Goal: Transaction & Acquisition: Book appointment/travel/reservation

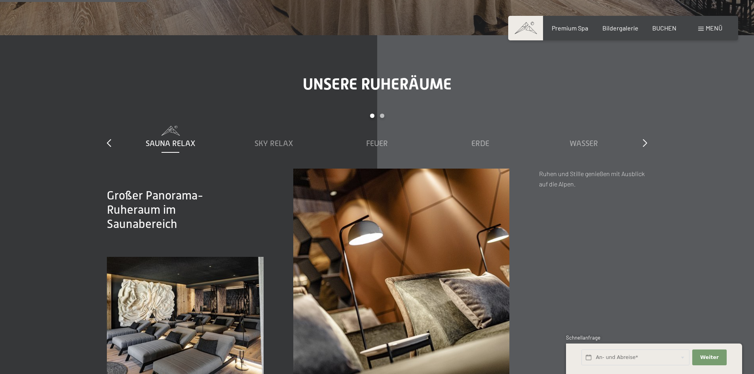
scroll to position [1187, 0]
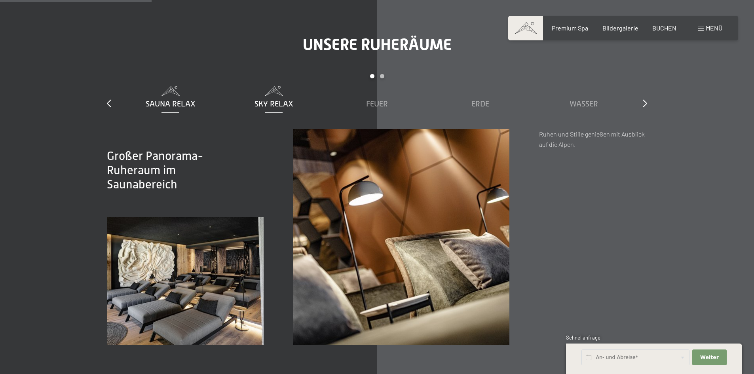
click at [276, 106] on span "Sky Relax" at bounding box center [273, 103] width 39 height 9
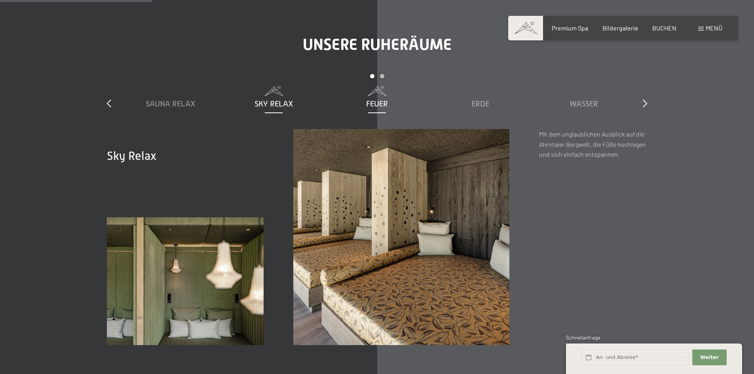
click at [386, 108] on span "Feuer" at bounding box center [377, 103] width 22 height 9
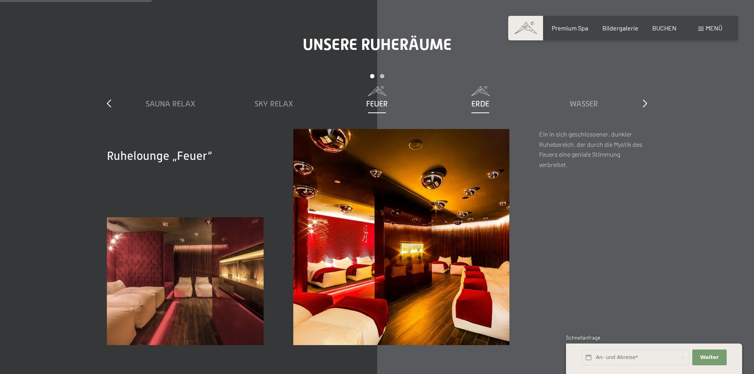
click at [487, 106] on span "Erde" at bounding box center [480, 103] width 18 height 9
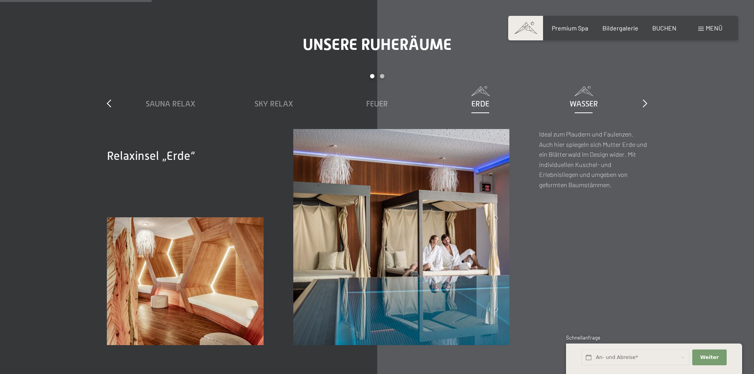
click at [575, 104] on span "Wasser" at bounding box center [583, 103] width 28 height 9
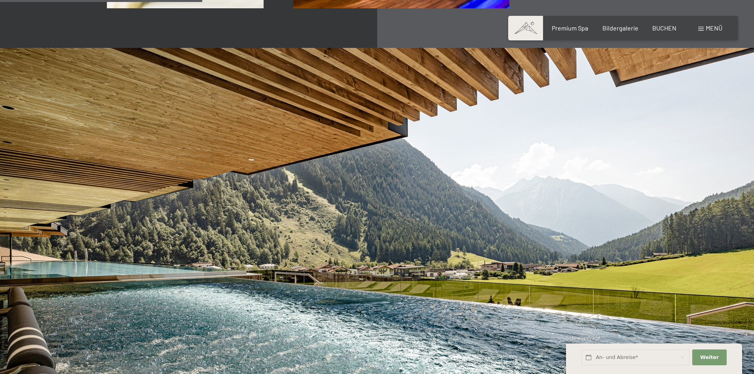
scroll to position [1583, 0]
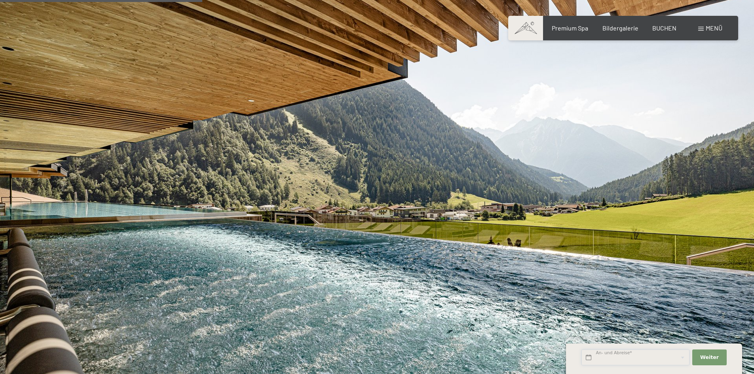
click at [639, 355] on input "text" at bounding box center [635, 357] width 108 height 16
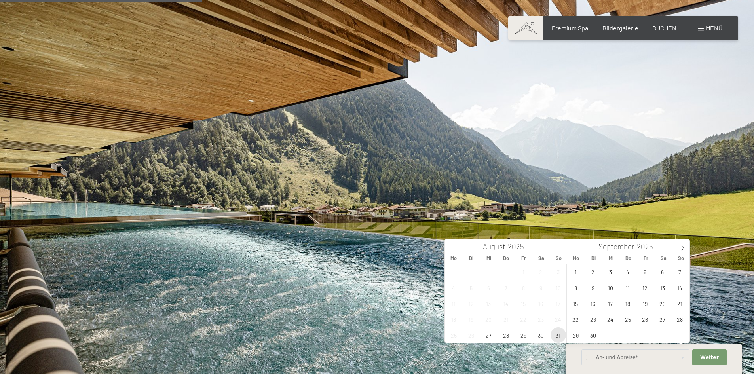
click at [554, 334] on span "31" at bounding box center [557, 334] width 15 height 15
click at [613, 267] on span "3" at bounding box center [610, 271] width 15 height 15
type input "So. 31.08.2025 - Mi. 03.09.2025"
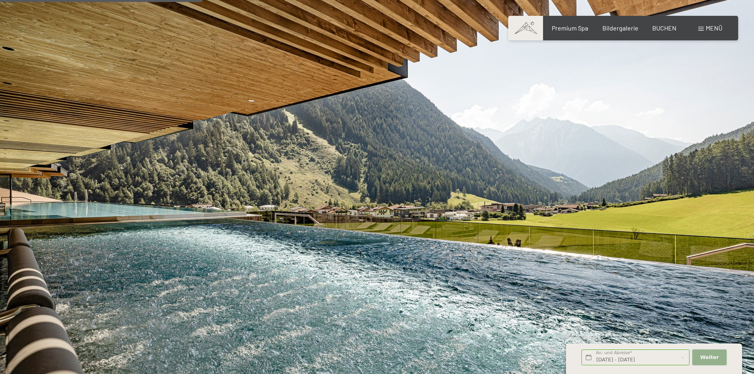
click at [707, 358] on span "Weiter" at bounding box center [709, 357] width 19 height 7
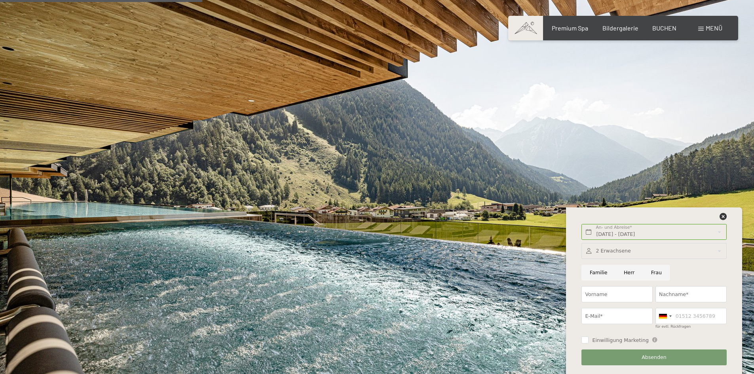
click at [611, 251] on div at bounding box center [653, 251] width 145 height 16
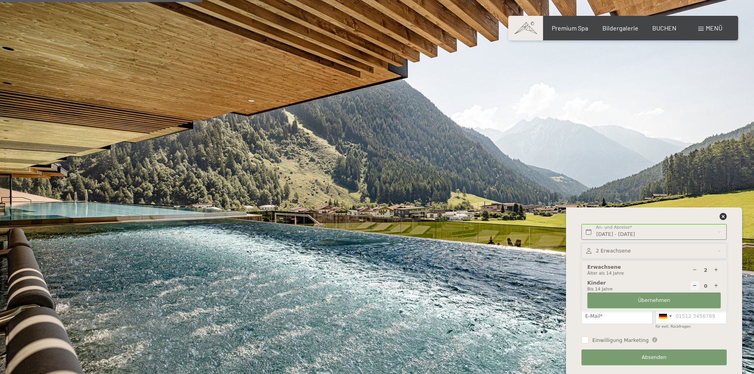
click at [696, 270] on icon at bounding box center [694, 269] width 5 height 5
type input "1"
click at [648, 301] on span "Übernehmen" at bounding box center [654, 300] width 32 height 7
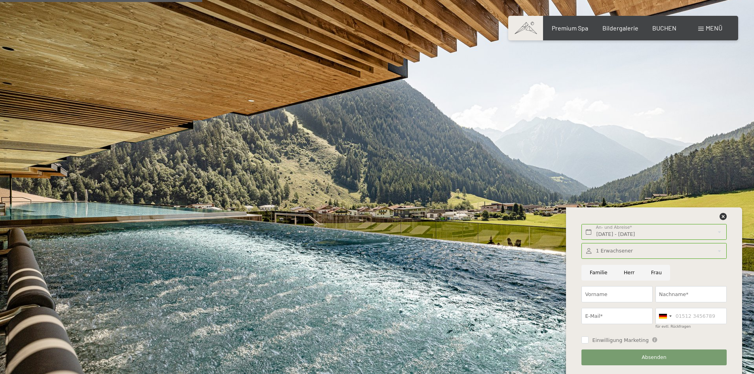
click at [643, 273] on input "Frau" at bounding box center [656, 273] width 27 height 16
radio input "true"
click at [630, 292] on input "Vorname" at bounding box center [616, 294] width 71 height 16
type input "gianna"
type input "avram"
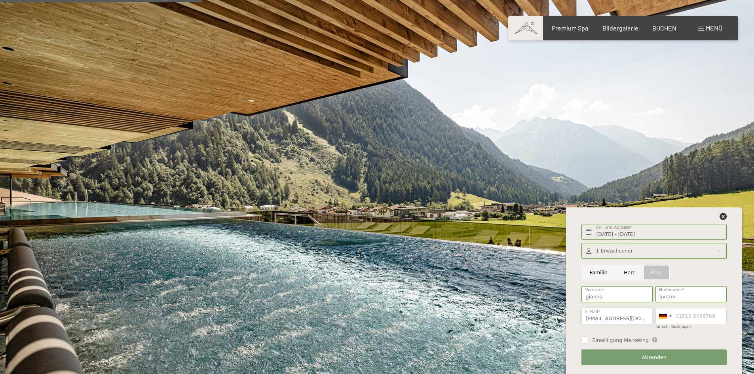
type input "gianna.avram@hotmail.de"
click at [647, 354] on span "Absenden" at bounding box center [653, 357] width 25 height 7
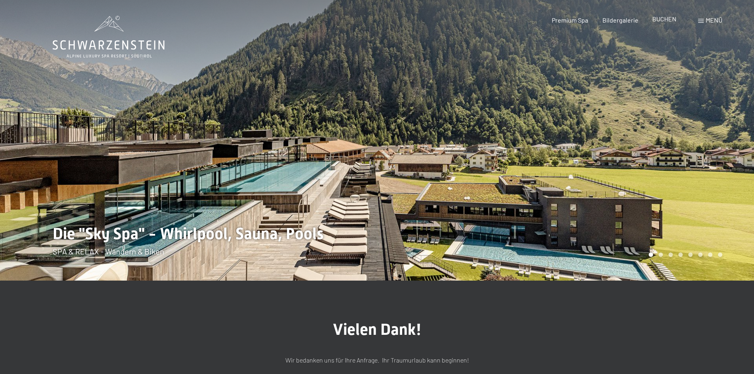
click at [667, 23] on div "BUCHEN" at bounding box center [664, 19] width 24 height 9
click at [667, 18] on span "BUCHEN" at bounding box center [664, 19] width 24 height 8
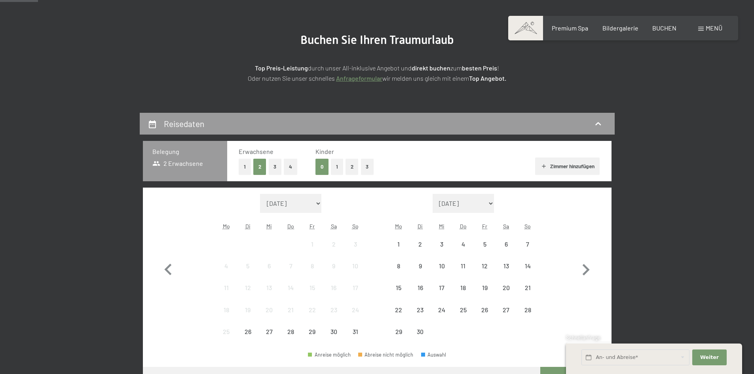
scroll to position [79, 0]
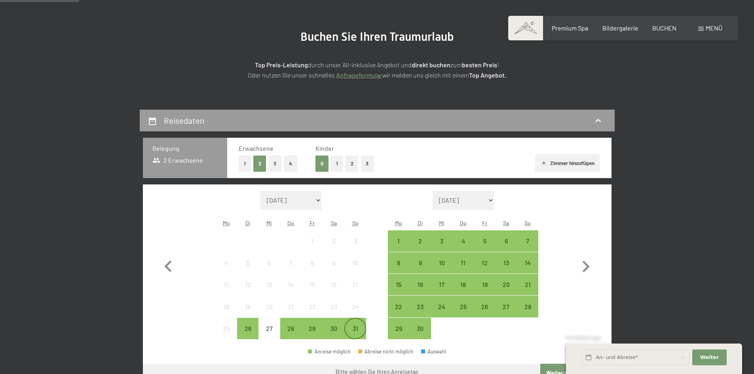
click at [354, 326] on div "31" at bounding box center [355, 335] width 20 height 20
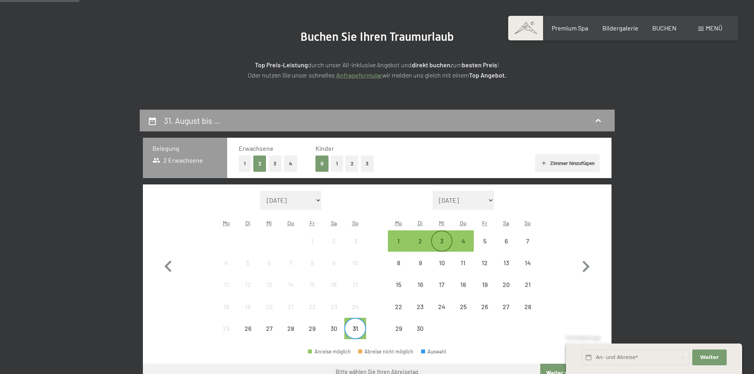
click at [444, 238] on div "3" at bounding box center [442, 248] width 20 height 20
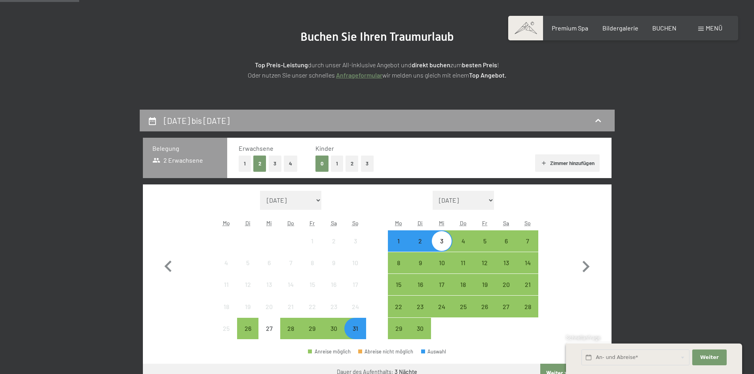
click at [539, 365] on div "Dauer des Aufenthalts: 3 Nächte" at bounding box center [377, 372] width 468 height 17
click at [542, 366] on button "Weiter zu „Zimmer“" at bounding box center [575, 373] width 71 height 19
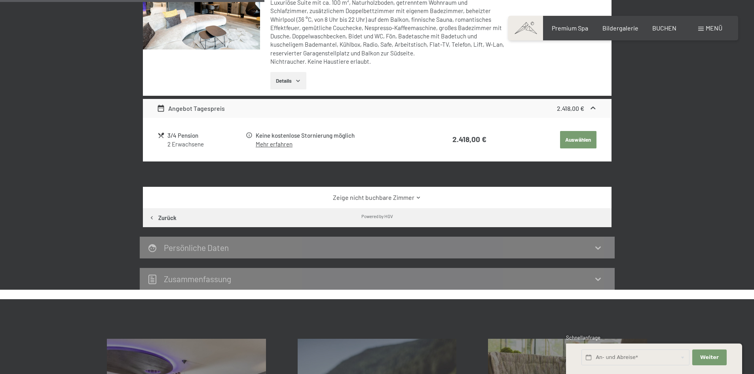
scroll to position [426, 0]
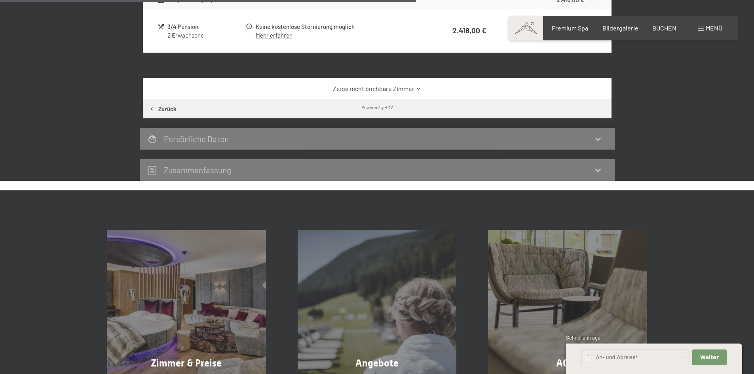
click at [399, 88] on link "Zeige nicht buchbare Zimmer" at bounding box center [377, 88] width 440 height 9
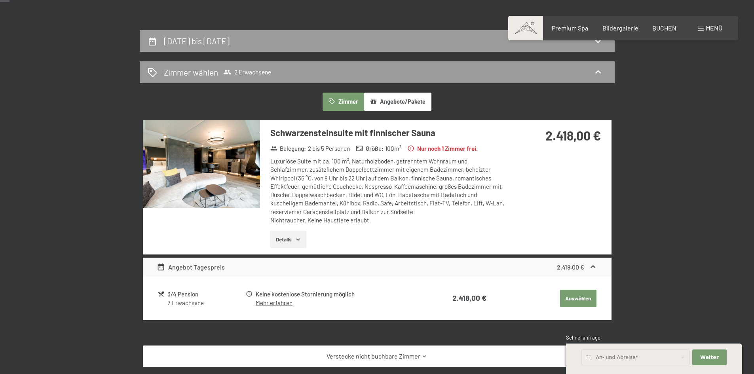
scroll to position [30, 0]
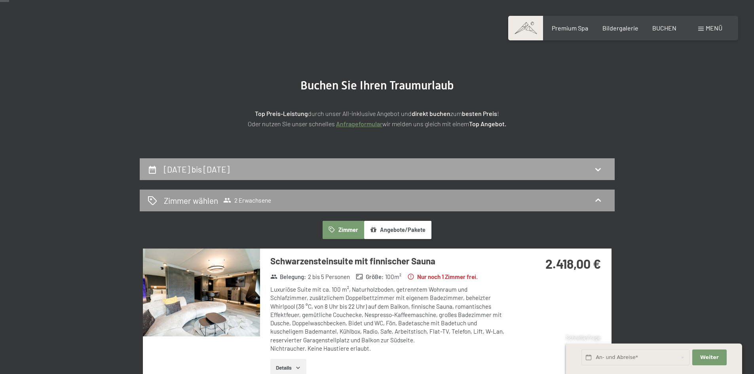
click at [229, 169] on h2 "[DATE] bis [DATE]" at bounding box center [197, 169] width 66 height 10
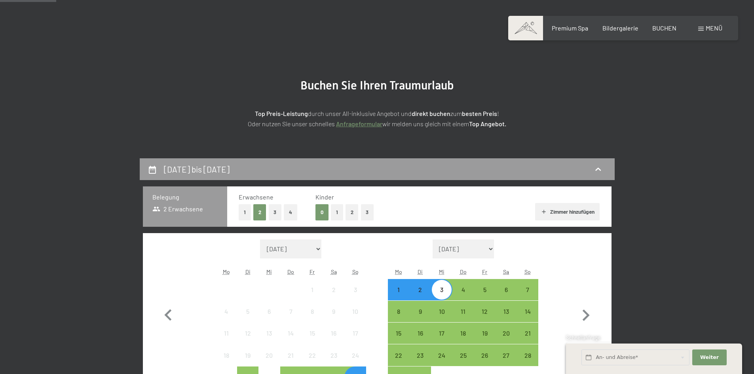
scroll to position [189, 0]
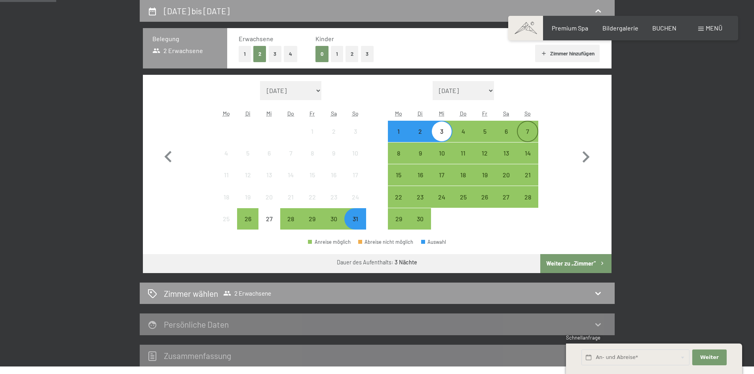
click at [522, 131] on div "7" at bounding box center [528, 138] width 20 height 20
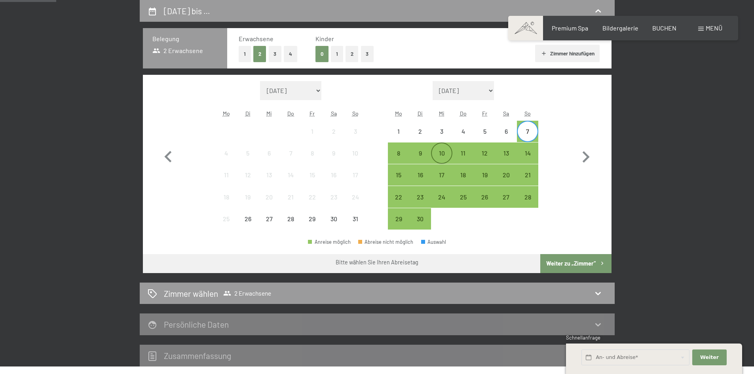
click at [434, 152] on div "10" at bounding box center [442, 160] width 20 height 20
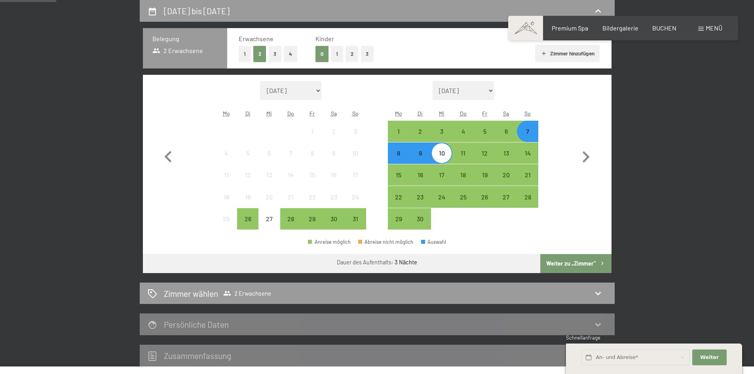
click at [573, 257] on button "Weiter zu „Zimmer“" at bounding box center [575, 263] width 71 height 19
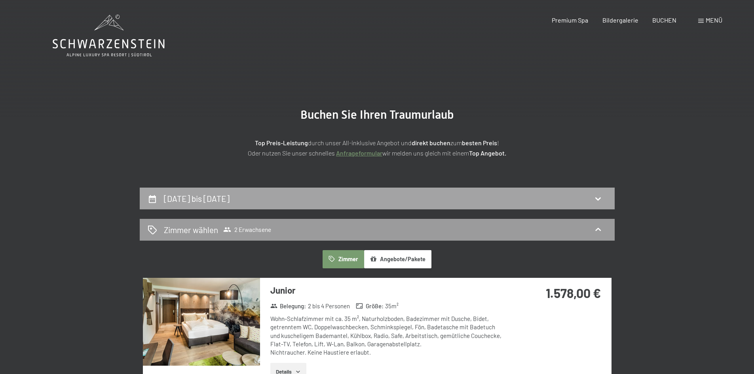
scroll to position [0, 0]
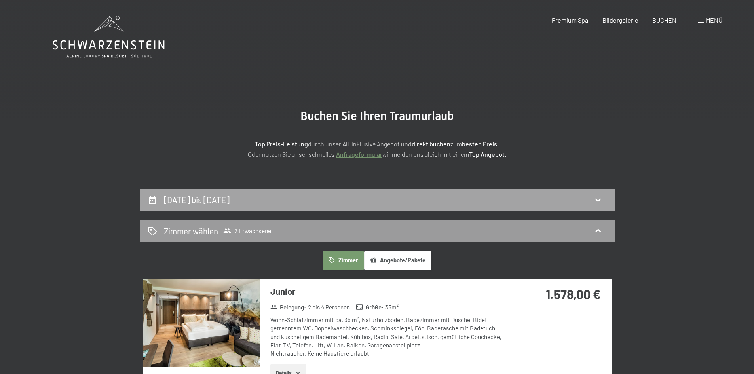
click at [288, 206] on div "[DATE] bis [DATE]" at bounding box center [377, 200] width 475 height 22
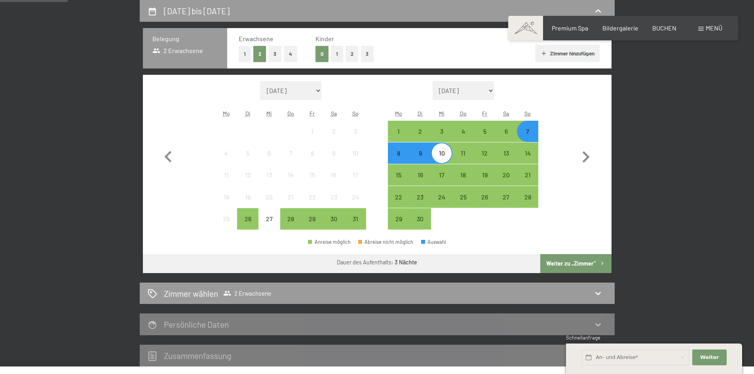
click at [533, 131] on div "7" at bounding box center [528, 138] width 20 height 20
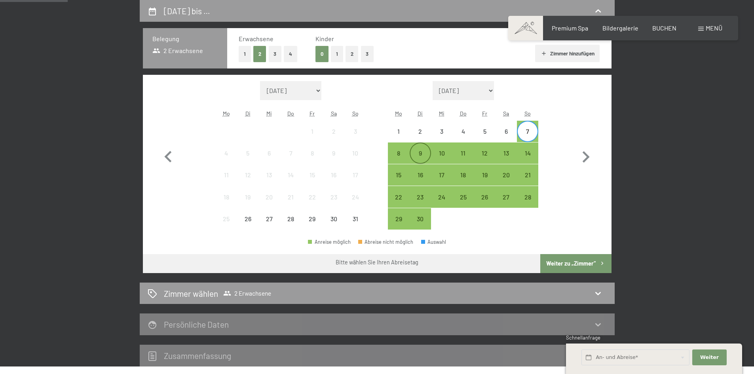
click at [416, 154] on div "9" at bounding box center [420, 160] width 20 height 20
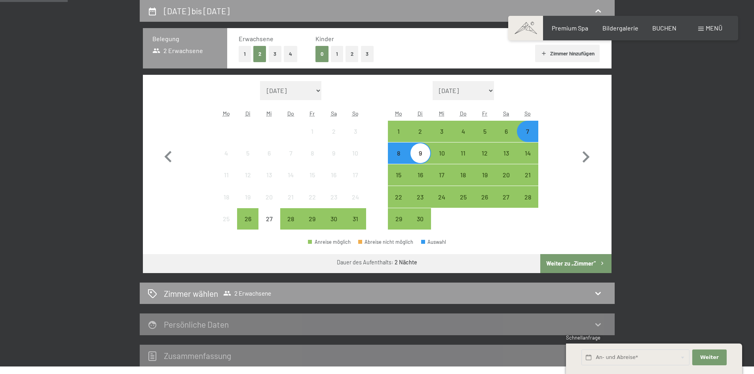
click at [595, 262] on button "Weiter zu „Zimmer“" at bounding box center [575, 263] width 71 height 19
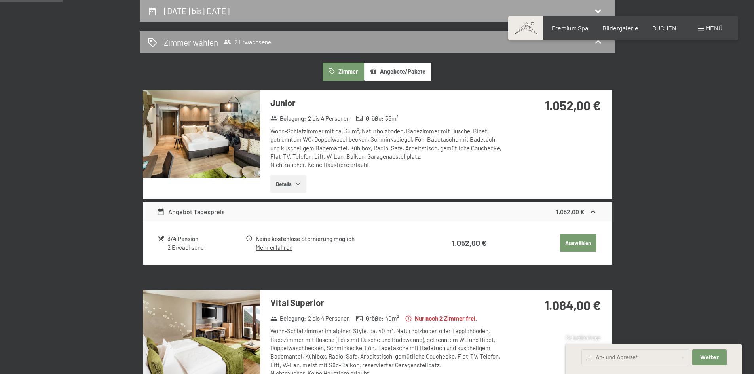
scroll to position [0, 0]
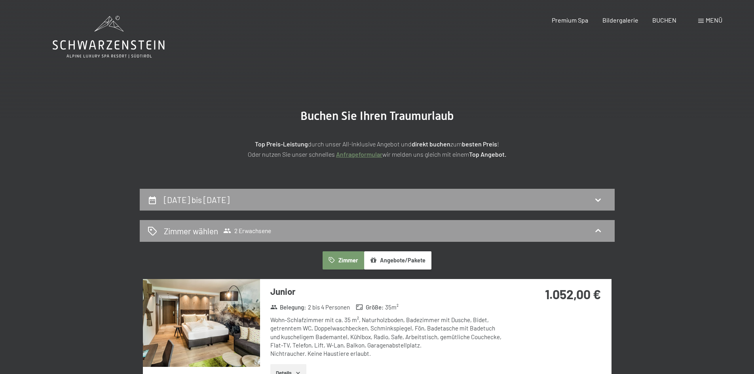
click at [325, 207] on span "Einwilligung Marketing*" at bounding box center [333, 210] width 65 height 8
click at [297, 207] on input "Einwilligung Marketing*" at bounding box center [293, 210] width 8 height 8
checkbox input "false"
click at [327, 201] on div "[DATE] bis [DATE]" at bounding box center [377, 199] width 459 height 11
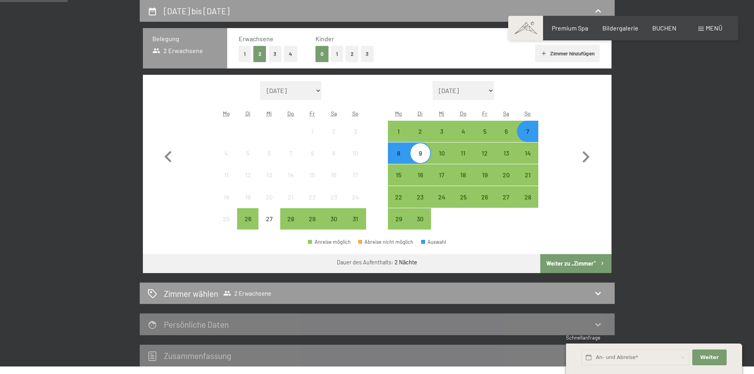
click at [244, 53] on button "1" at bounding box center [245, 54] width 12 height 16
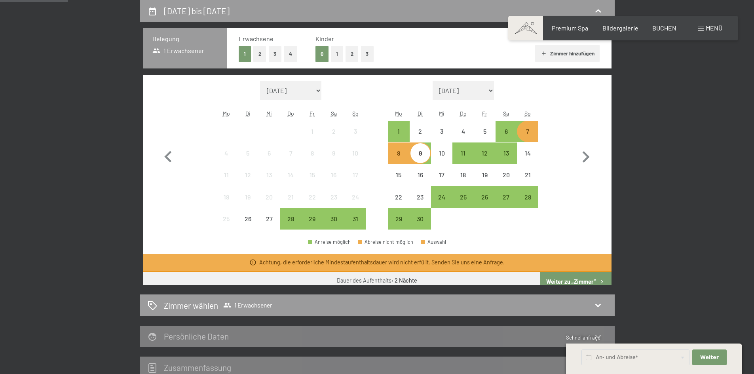
click at [568, 281] on button "Weiter zu „Zimmer“" at bounding box center [575, 281] width 71 height 19
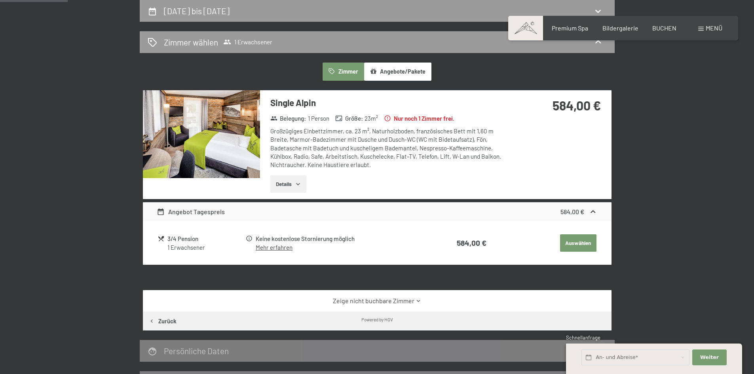
click at [221, 134] on img at bounding box center [201, 134] width 117 height 88
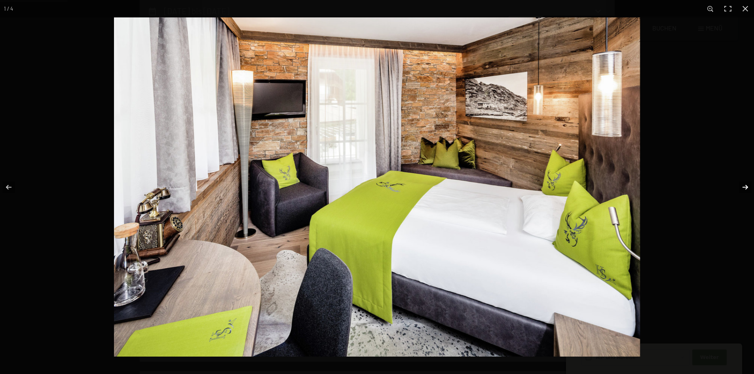
click at [743, 186] on button "button" at bounding box center [740, 187] width 28 height 40
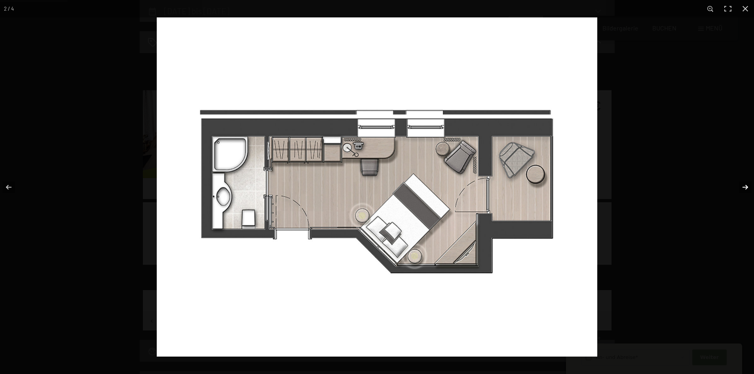
click at [743, 186] on button "button" at bounding box center [740, 187] width 28 height 40
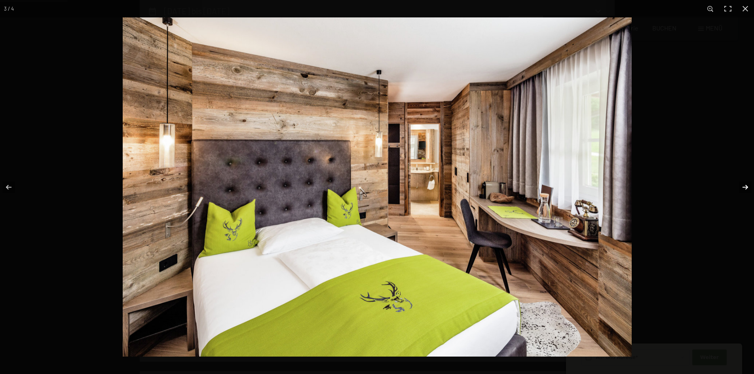
click at [743, 186] on button "button" at bounding box center [740, 187] width 28 height 40
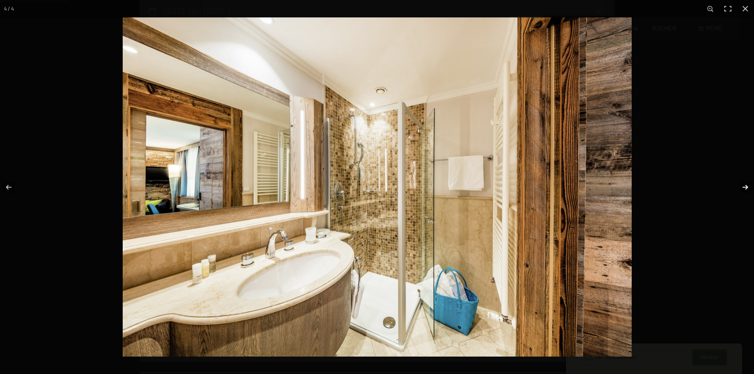
click at [743, 186] on button "button" at bounding box center [740, 187] width 28 height 40
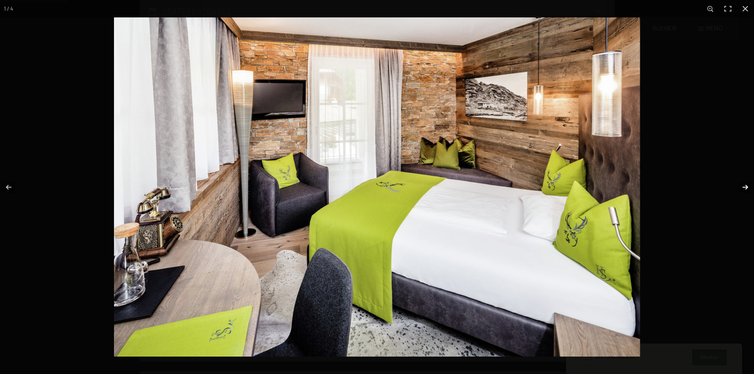
click at [743, 186] on button "button" at bounding box center [740, 187] width 28 height 40
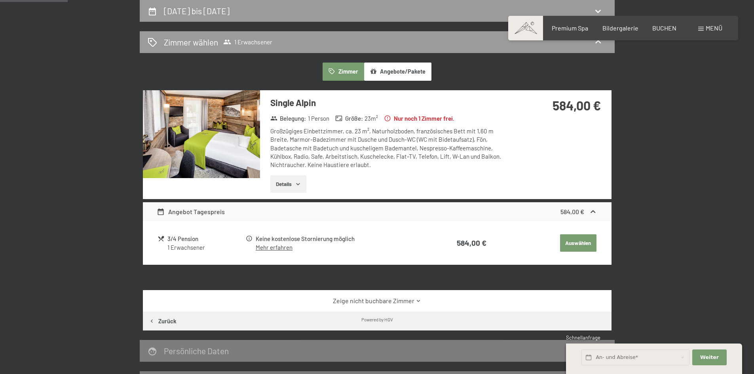
click at [0, 0] on button "button" at bounding box center [0, 0] width 0 height 0
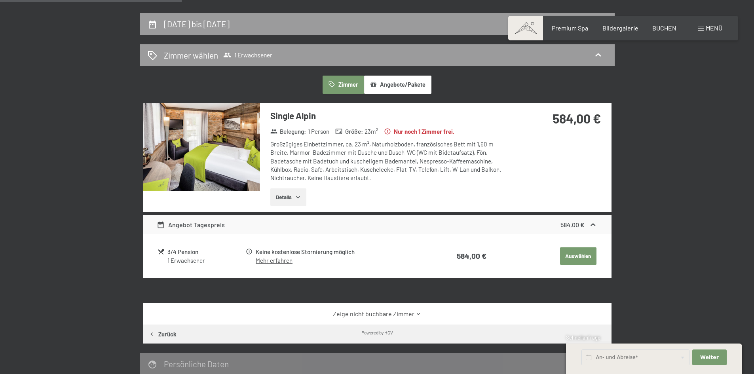
scroll to position [0, 0]
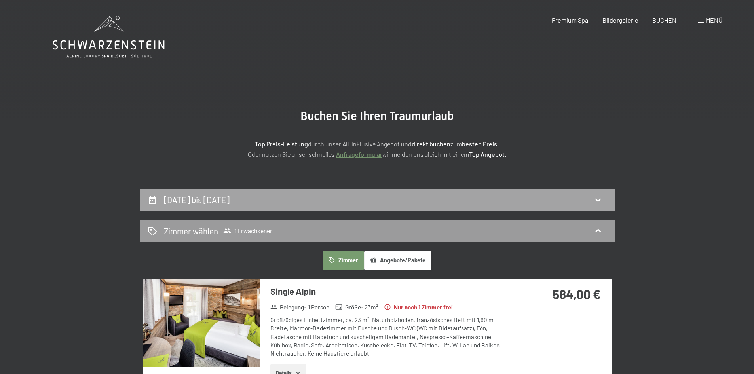
drag, startPoint x: 270, startPoint y: 196, endPoint x: 269, endPoint y: 200, distance: 4.0
click at [269, 200] on div "Buchen Sie Ihren Traumurlaub Top Preis-Leistung durch unser All-inklusive Angeb…" at bounding box center [377, 335] width 754 height 512
click at [229, 200] on h2 "[DATE] bis [DATE]" at bounding box center [197, 200] width 66 height 10
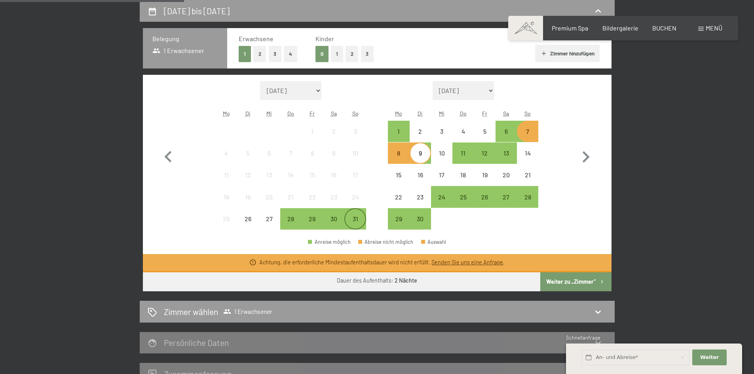
click at [352, 218] on div "31" at bounding box center [355, 226] width 20 height 20
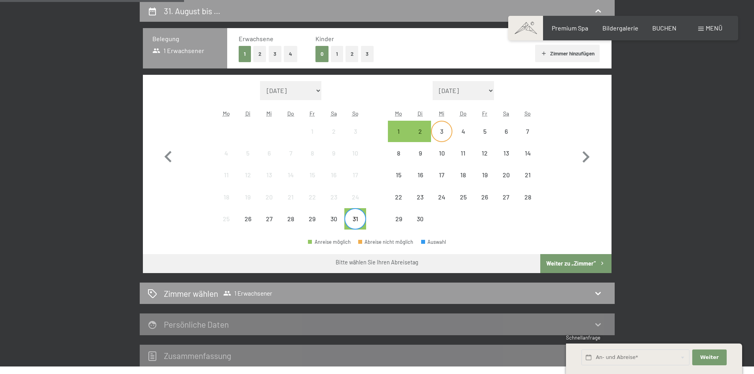
click at [437, 133] on div "3" at bounding box center [442, 138] width 20 height 20
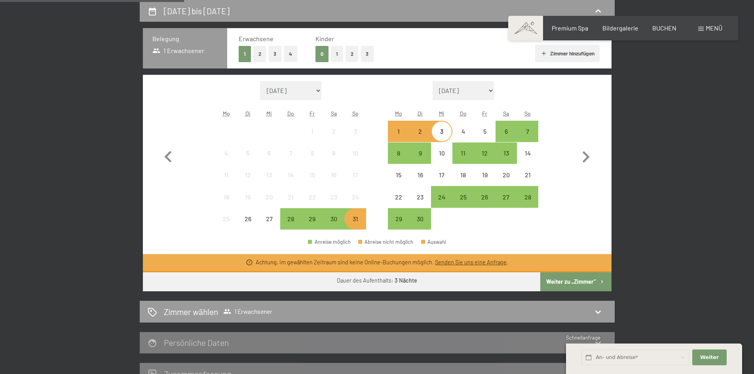
click at [573, 281] on button "Weiter zu „Zimmer“" at bounding box center [575, 281] width 71 height 19
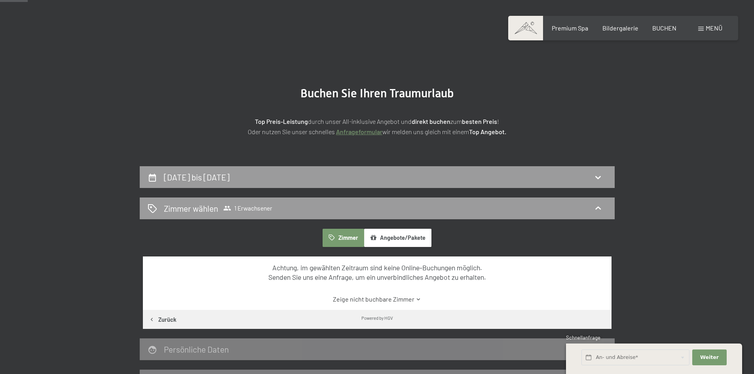
scroll to position [0, 0]
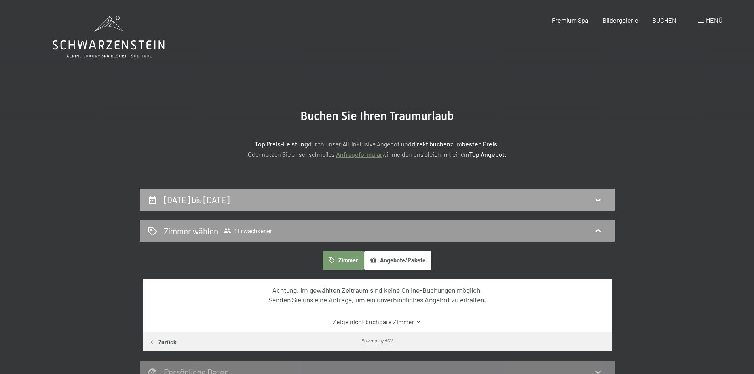
click at [233, 205] on div "[DATE] bis [DATE]" at bounding box center [198, 199] width 69 height 11
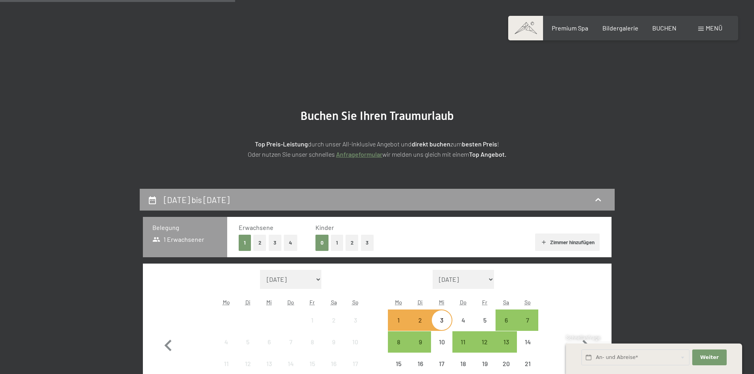
scroll to position [189, 0]
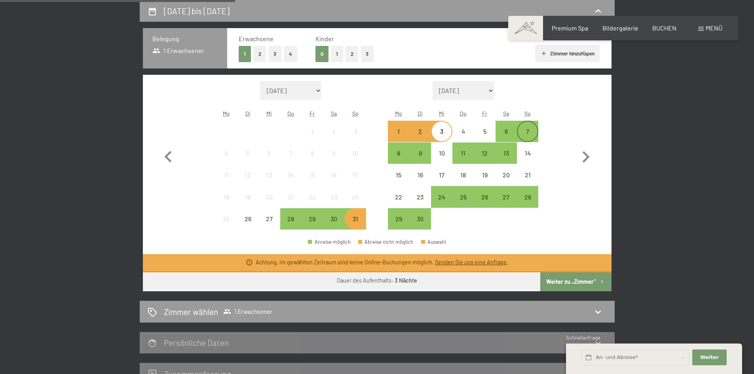
click at [529, 127] on div "7" at bounding box center [528, 131] width 20 height 20
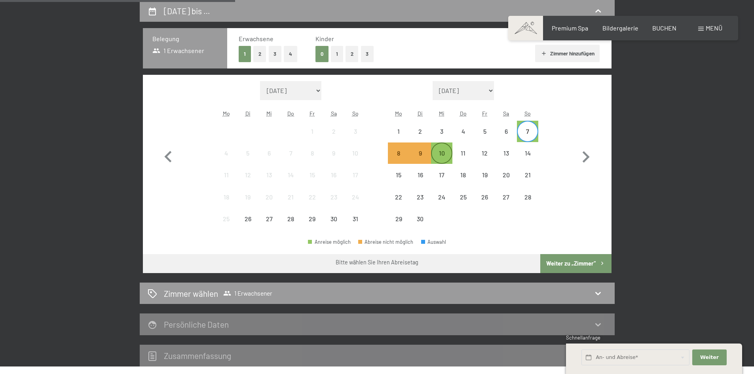
click at [436, 156] on div "10" at bounding box center [442, 160] width 20 height 20
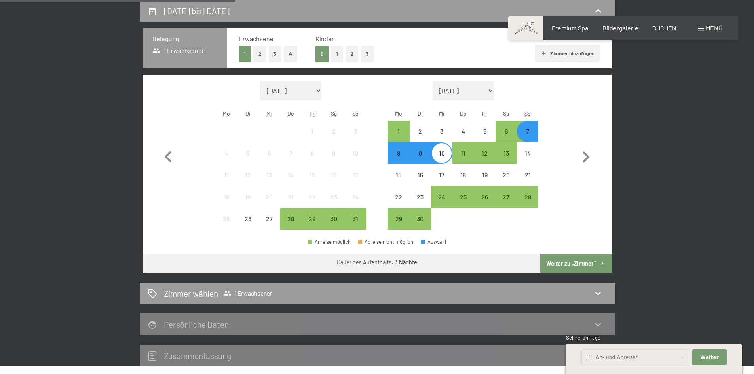
click at [567, 261] on button "Weiter zu „Zimmer“" at bounding box center [575, 263] width 71 height 19
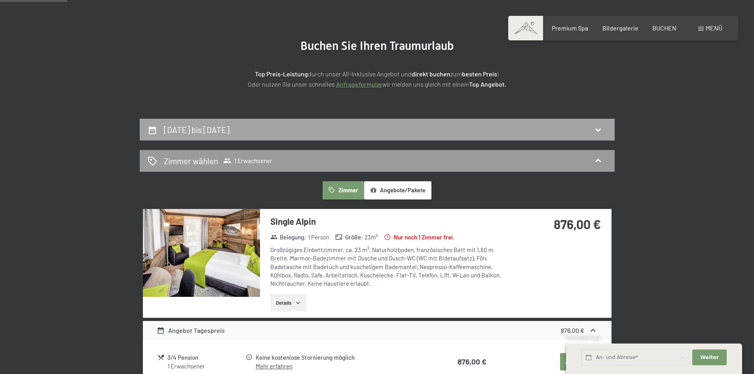
click at [447, 140] on div "[DATE] bis [DATE]" at bounding box center [377, 130] width 475 height 22
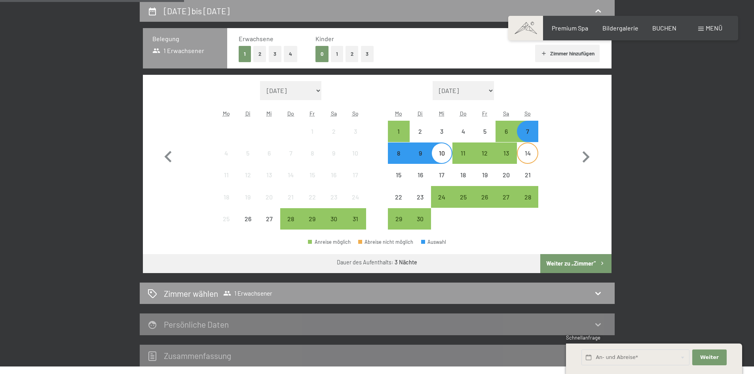
click at [522, 157] on div "14" at bounding box center [528, 160] width 20 height 20
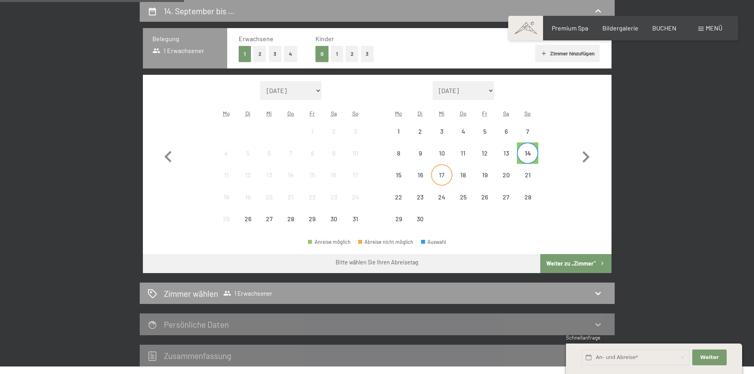
click at [434, 178] on div "17" at bounding box center [442, 182] width 20 height 20
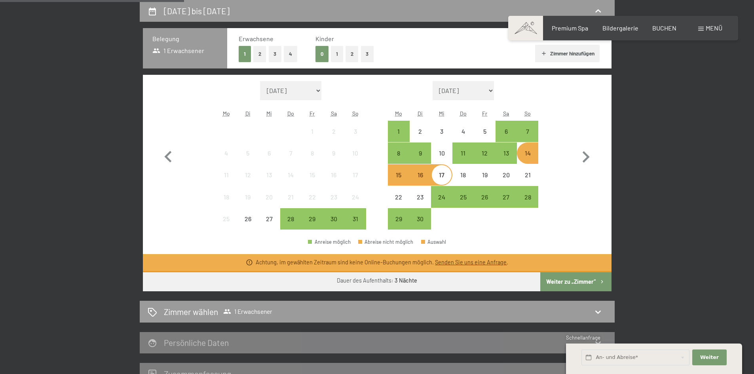
click at [572, 279] on button "Weiter zu „Zimmer“" at bounding box center [575, 281] width 71 height 19
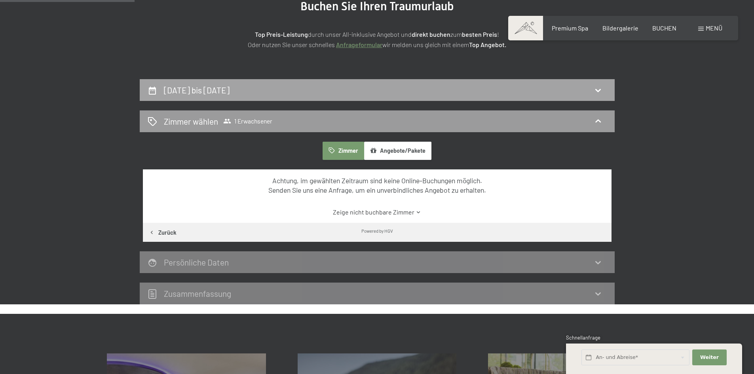
click at [402, 96] on div "[DATE] bis [DATE]" at bounding box center [377, 90] width 475 height 22
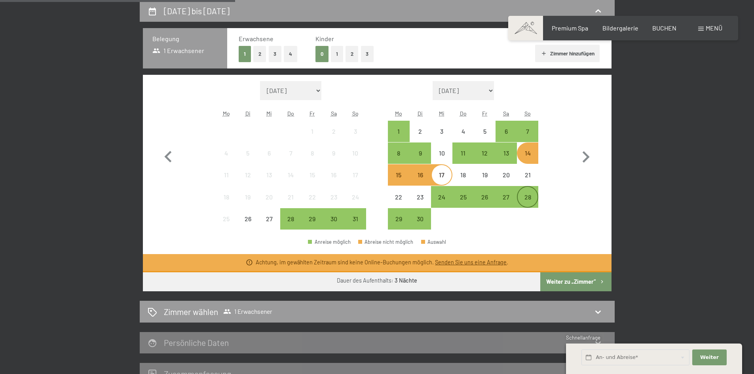
click at [527, 197] on div "28" at bounding box center [528, 204] width 20 height 20
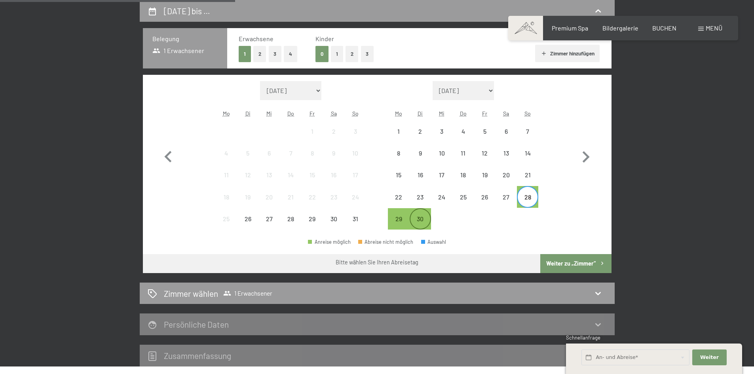
click at [423, 220] on div "30" at bounding box center [420, 226] width 20 height 20
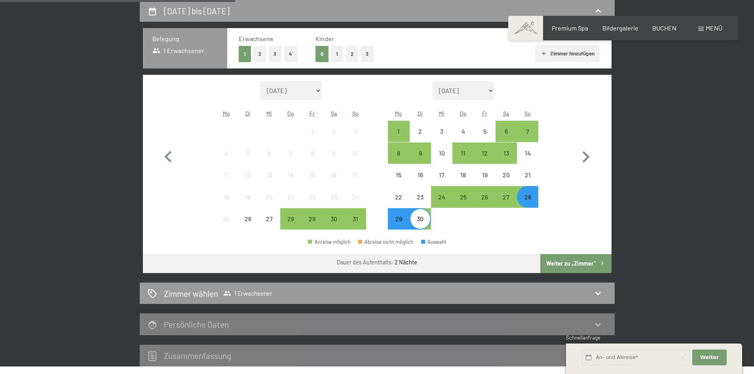
click at [567, 263] on button "Weiter zu „Zimmer“" at bounding box center [575, 263] width 71 height 19
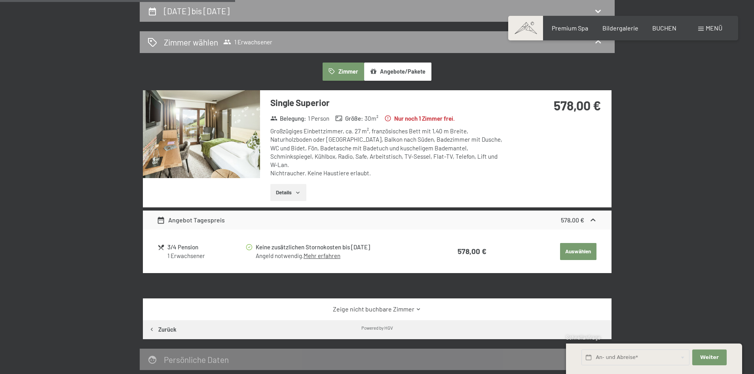
click at [239, 140] on img at bounding box center [201, 134] width 117 height 88
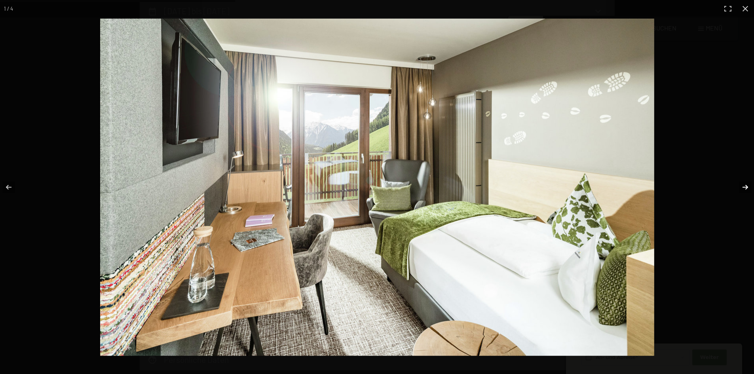
click at [738, 186] on button "button" at bounding box center [740, 187] width 28 height 40
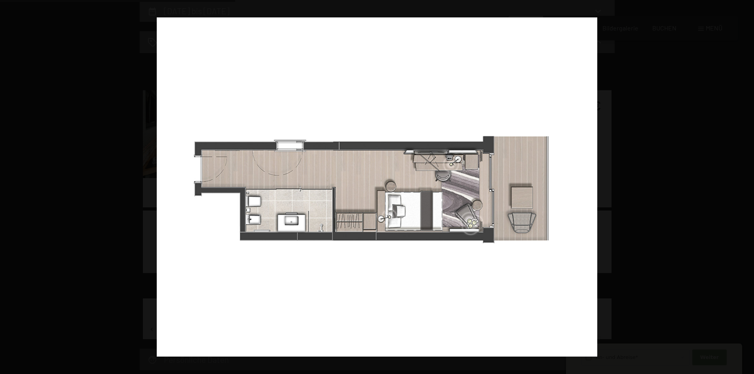
click at [738, 186] on button "button" at bounding box center [740, 187] width 28 height 40
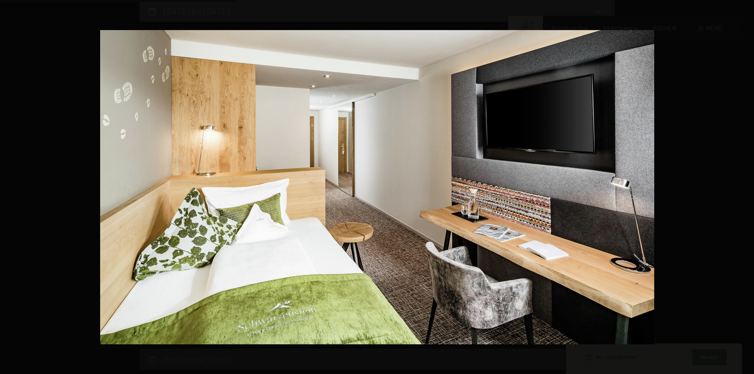
click at [738, 186] on button "button" at bounding box center [740, 187] width 28 height 40
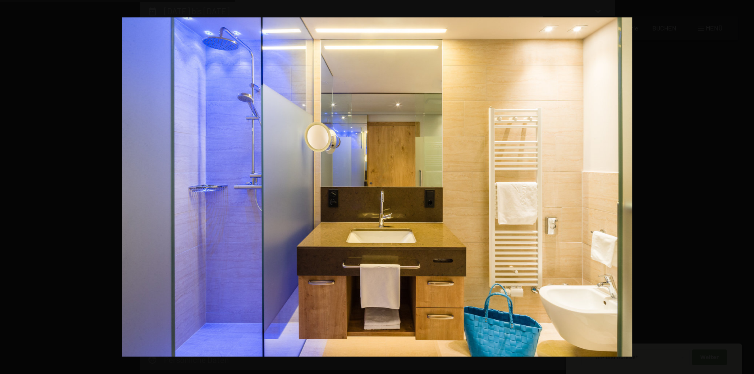
click at [738, 186] on button "button" at bounding box center [740, 187] width 28 height 40
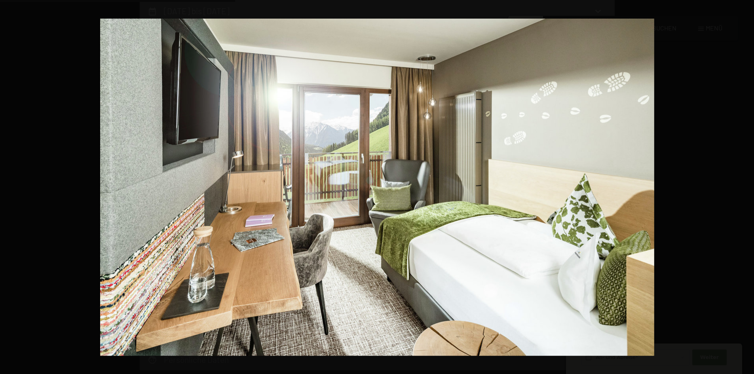
click at [738, 186] on button "button" at bounding box center [740, 187] width 28 height 40
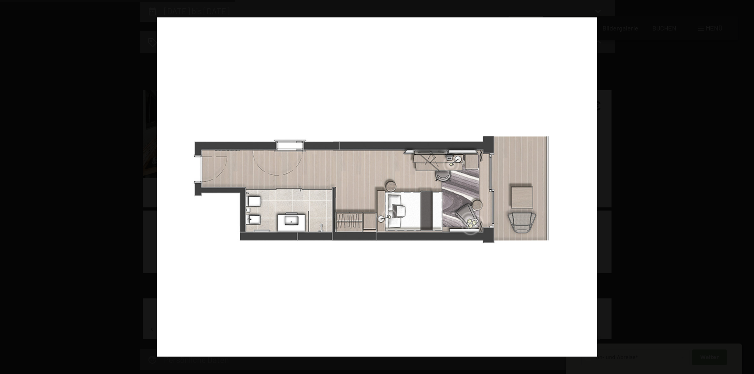
click at [738, 186] on button "button" at bounding box center [740, 187] width 28 height 40
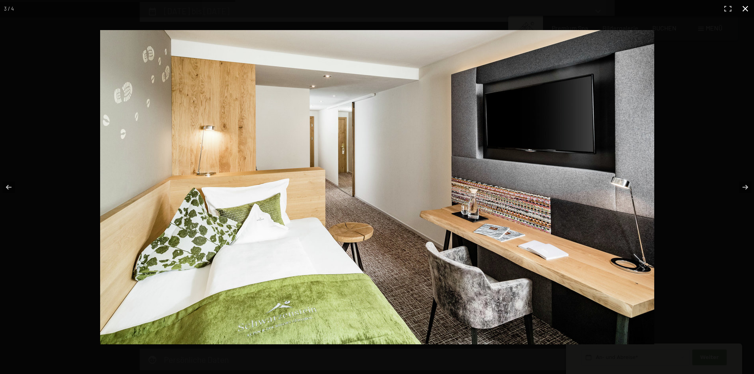
click at [742, 8] on button "button" at bounding box center [744, 8] width 17 height 17
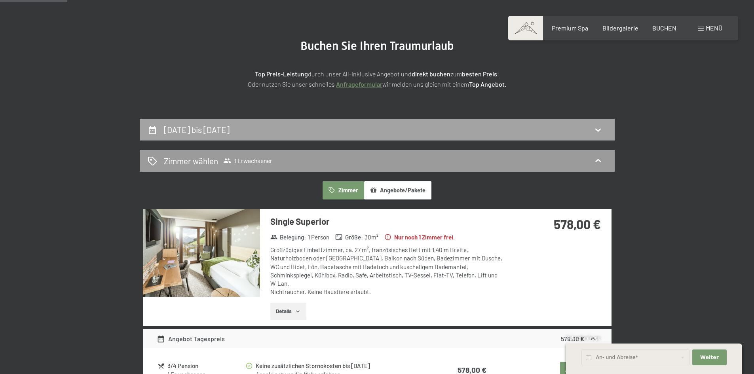
click at [326, 131] on div "[DATE] bis [DATE]" at bounding box center [377, 129] width 459 height 11
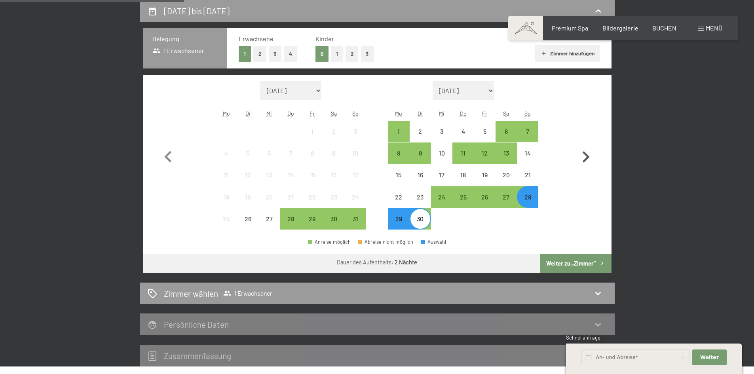
click at [591, 156] on icon "button" at bounding box center [585, 157] width 23 height 23
select select "[DATE]"
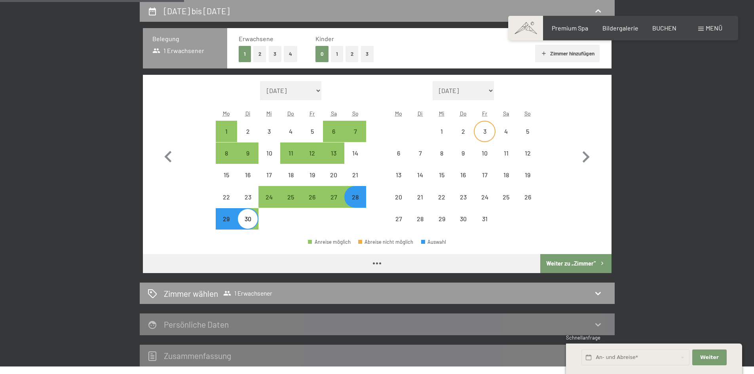
click at [485, 131] on div "3" at bounding box center [484, 138] width 20 height 20
select select "[DATE]"
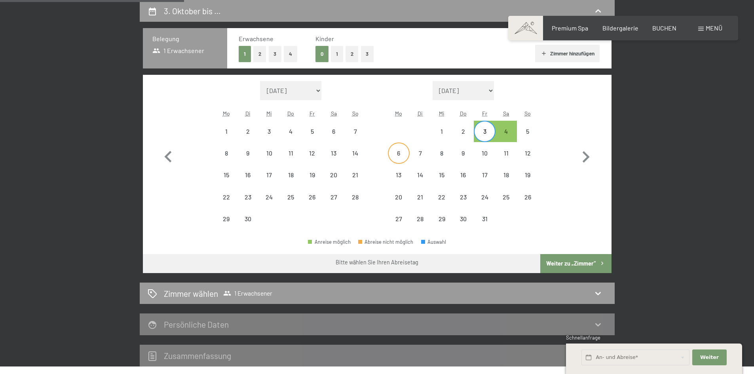
click at [402, 155] on div "6" at bounding box center [399, 160] width 20 height 20
select select "[DATE]"
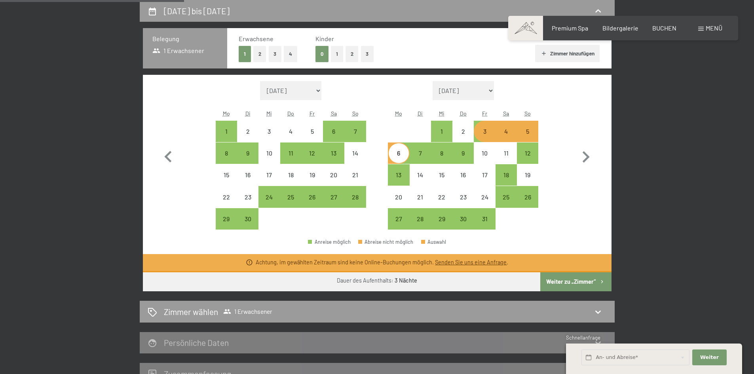
click at [584, 282] on button "Weiter zu „Zimmer“" at bounding box center [575, 281] width 71 height 19
select select "[DATE]"
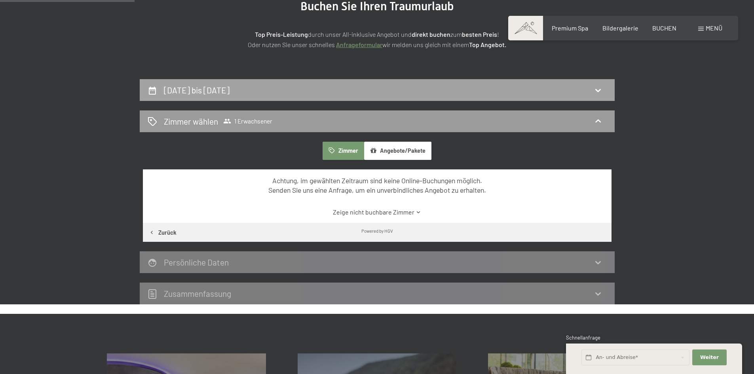
click at [229, 91] on h2 "[DATE] bis [DATE]" at bounding box center [197, 90] width 66 height 10
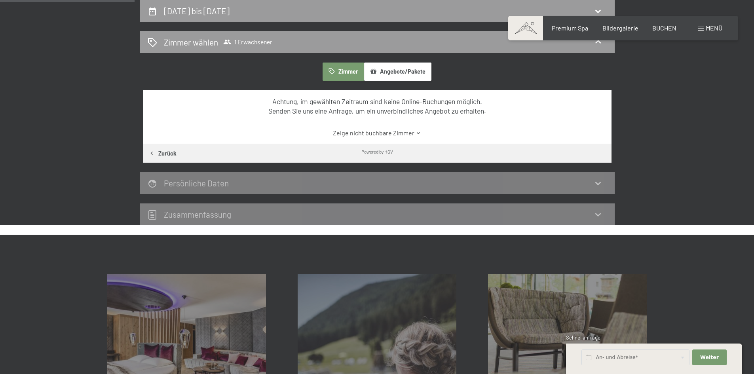
select select "[DATE]"
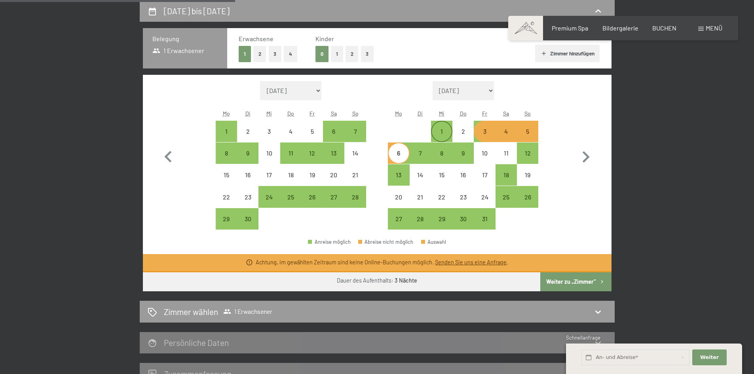
click at [442, 139] on div "1" at bounding box center [442, 138] width 20 height 20
select select "[DATE]"
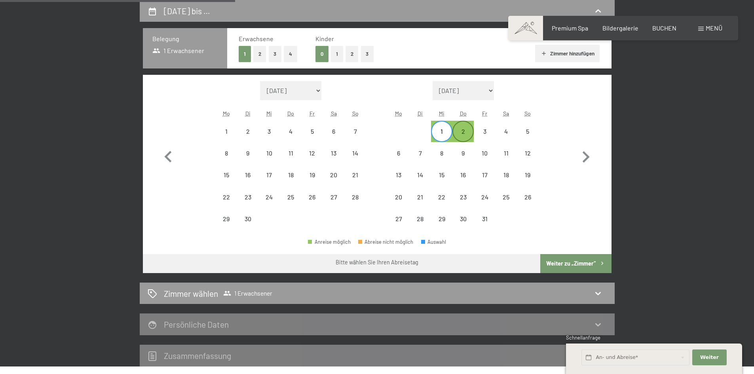
click at [461, 131] on div "2" at bounding box center [463, 138] width 20 height 20
select select "[DATE]"
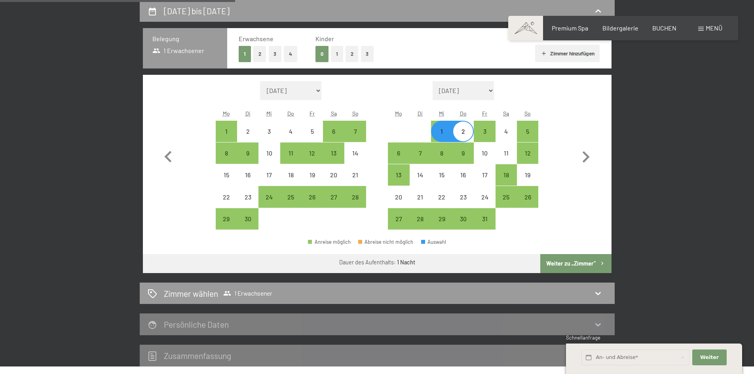
click at [464, 133] on div "2" at bounding box center [463, 138] width 20 height 20
select select "[DATE]"
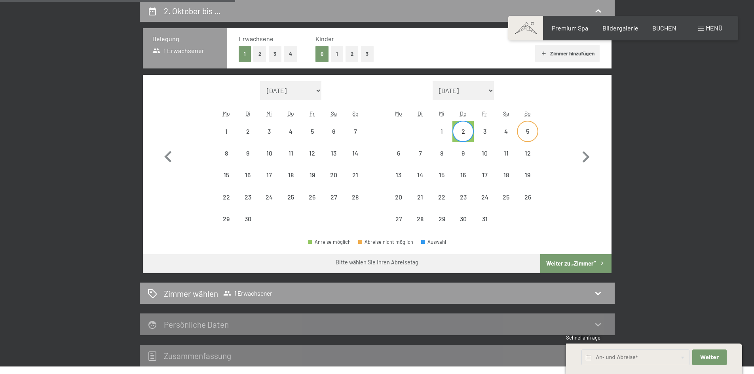
click at [522, 133] on div "5" at bounding box center [528, 138] width 20 height 20
select select "[DATE]"
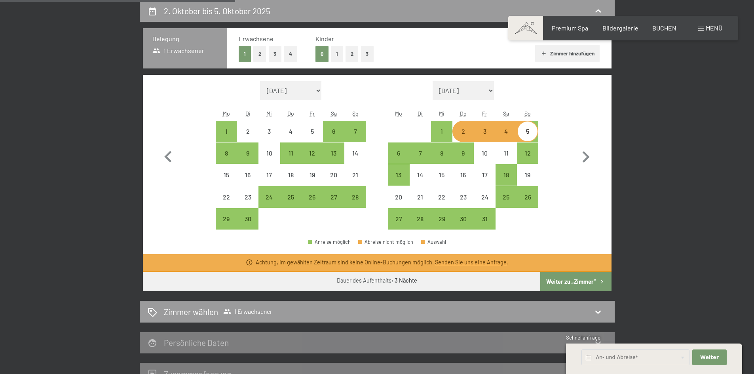
click at [586, 285] on button "Weiter zu „Zimmer“" at bounding box center [575, 281] width 71 height 19
select select "[DATE]"
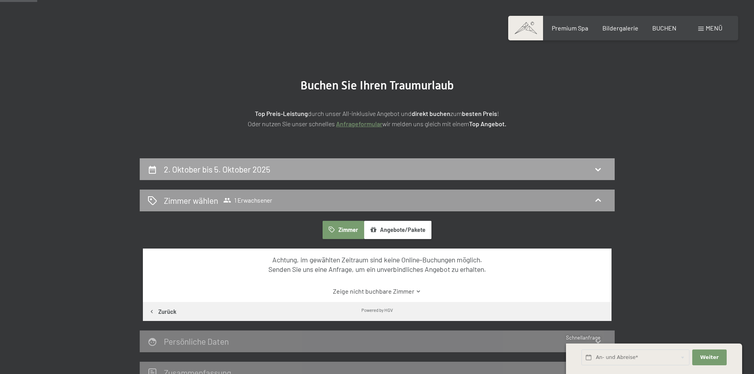
click at [356, 161] on div "2. Oktober bis 5. Oktober 2025" at bounding box center [377, 169] width 475 height 22
select select "[DATE]"
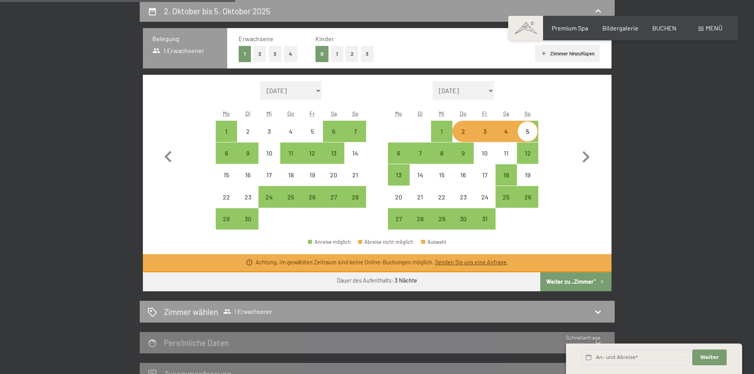
click at [472, 133] on div "2" at bounding box center [463, 138] width 20 height 20
select select "[DATE]"
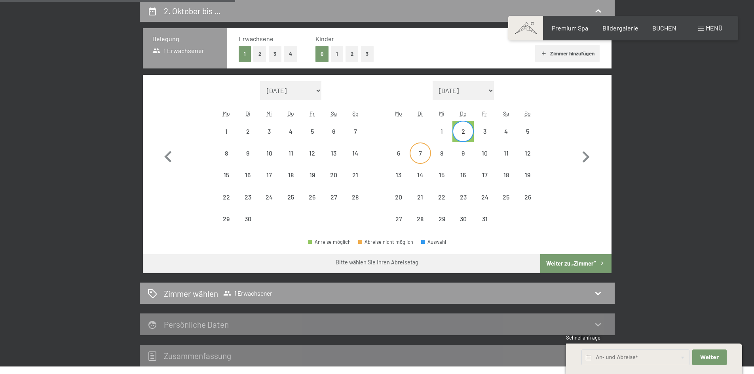
click at [418, 150] on div "7" at bounding box center [420, 160] width 20 height 20
select select "[DATE]"
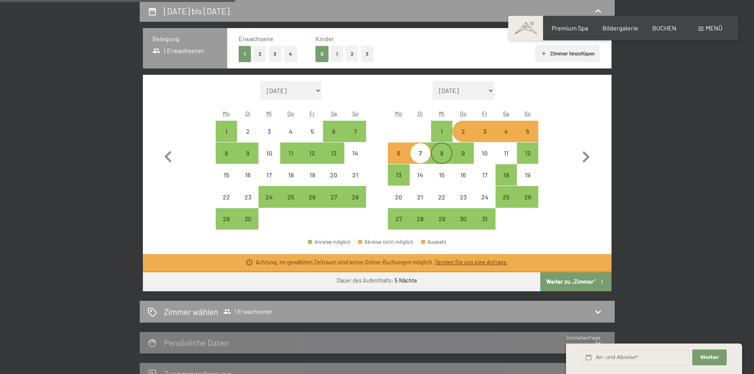
click at [437, 151] on div "8" at bounding box center [442, 153] width 20 height 20
select select "[DATE]"
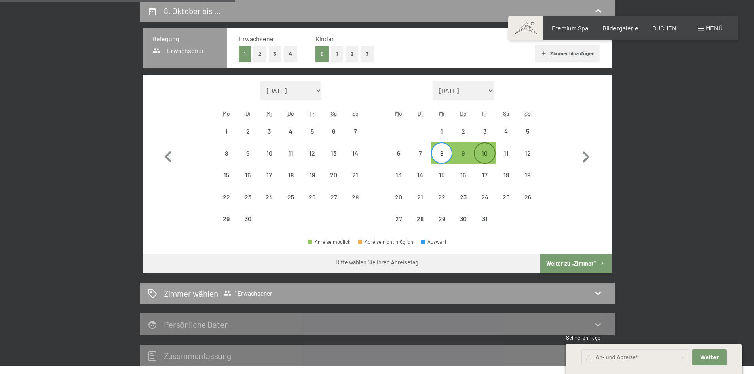
click at [483, 155] on div "10" at bounding box center [484, 160] width 20 height 20
select select "[DATE]"
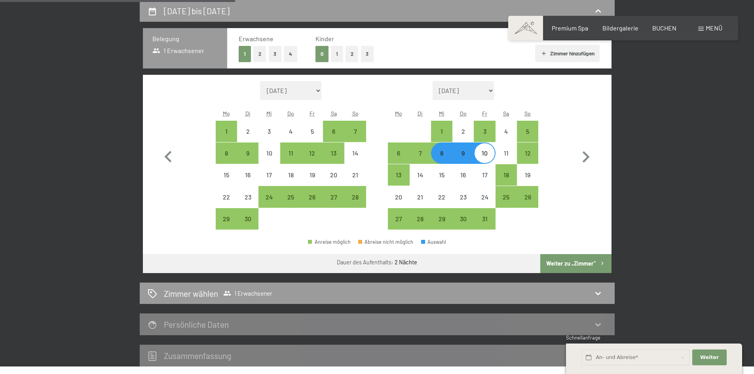
click at [584, 260] on button "Weiter zu „Zimmer“" at bounding box center [575, 263] width 71 height 19
select select "[DATE]"
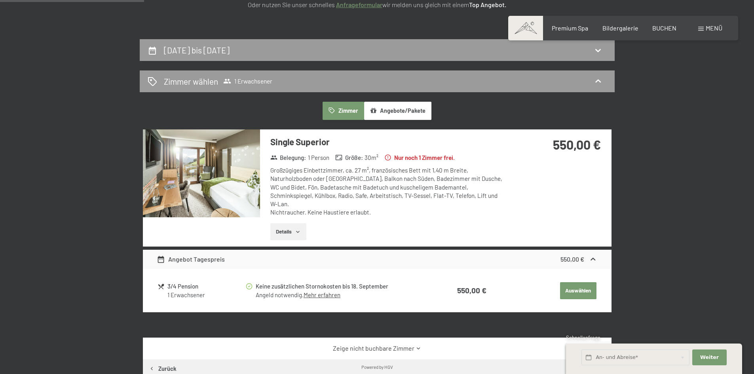
scroll to position [149, 0]
drag, startPoint x: 389, startPoint y: 280, endPoint x: 434, endPoint y: 281, distance: 45.1
click at [434, 281] on tr "3/4 Pension 1 Erwachsener Keine zusätzlichen Stornokosten bis [DATE] Angeld not…" at bounding box center [376, 291] width 439 height 20
click at [229, 51] on h2 "[DATE] bis [DATE]" at bounding box center [197, 50] width 66 height 10
select select "[DATE]"
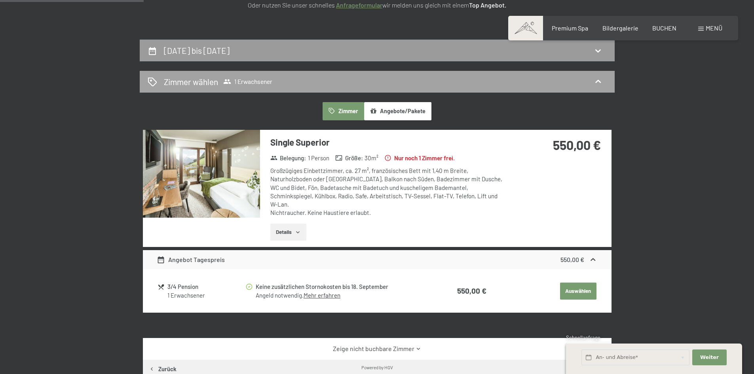
select select "[DATE]"
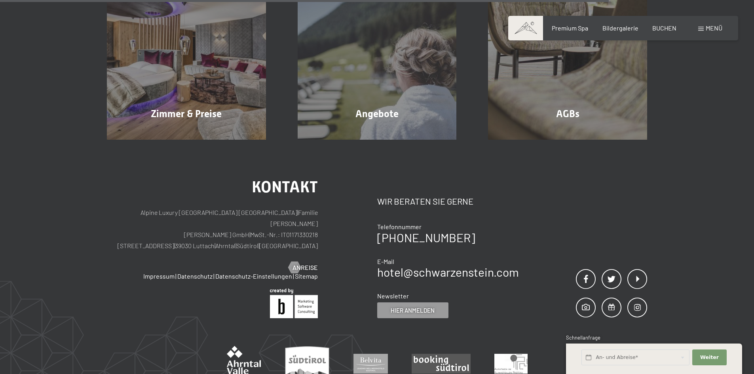
scroll to position [624, 0]
click at [633, 305] on span at bounding box center [637, 307] width 20 height 20
